Goal: Task Accomplishment & Management: Use online tool/utility

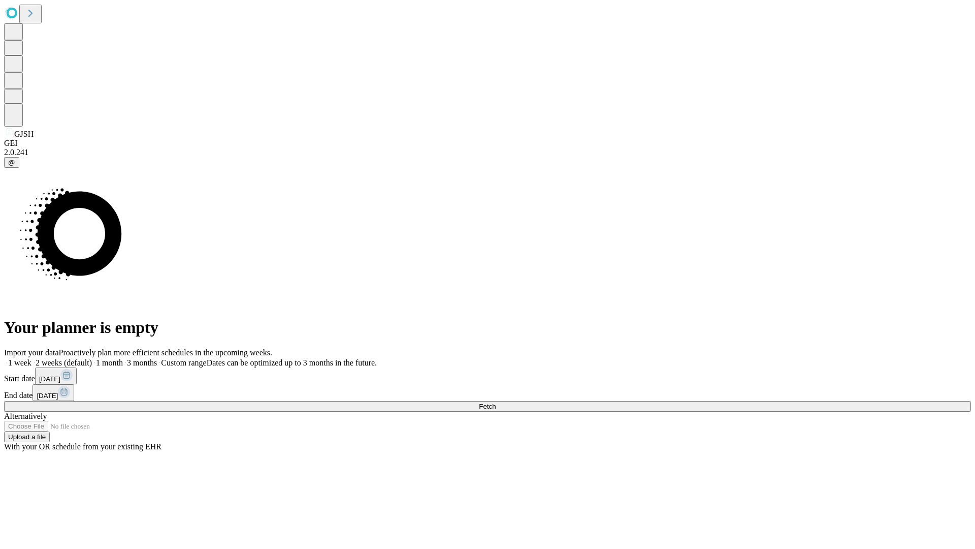
click at [496, 402] on span "Fetch" at bounding box center [487, 406] width 17 height 8
